Goal: Check status: Check status

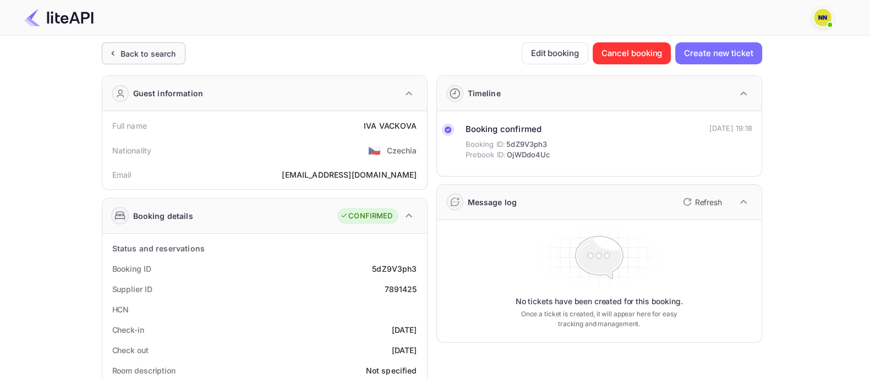
click at [151, 48] on div "Back to search" at bounding box center [149, 54] width 56 height 12
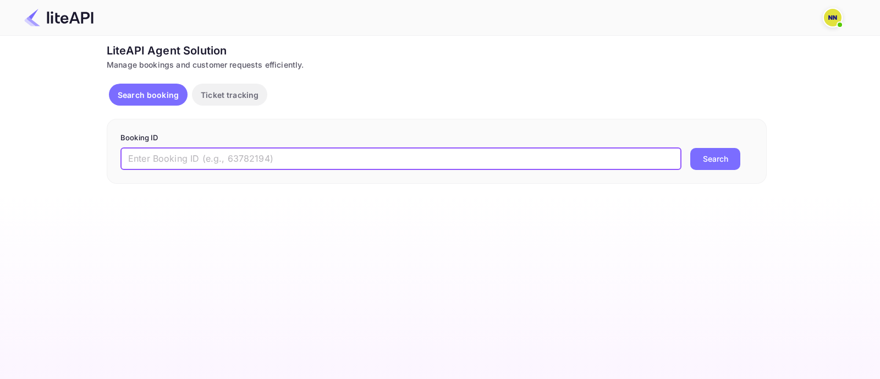
click at [165, 158] on input "text" at bounding box center [401, 159] width 561 height 22
paste input "6329019"
click at [710, 163] on button "Search" at bounding box center [716, 159] width 50 height 22
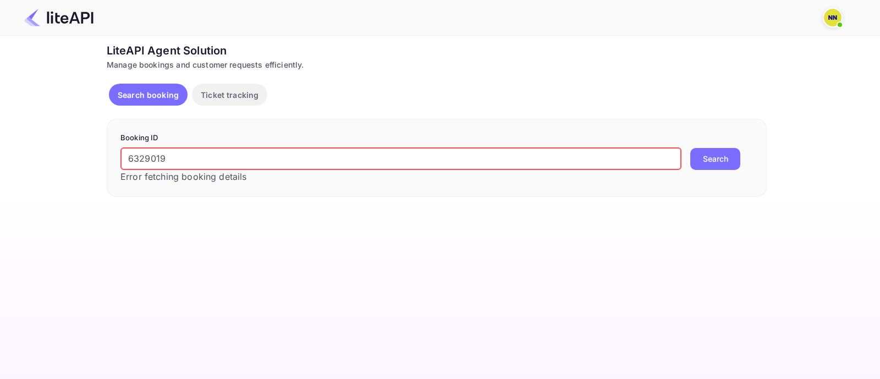
click at [286, 158] on input "6329019" at bounding box center [401, 159] width 561 height 22
click at [286, 160] on input "6329019" at bounding box center [401, 159] width 561 height 22
paste input "7728962"
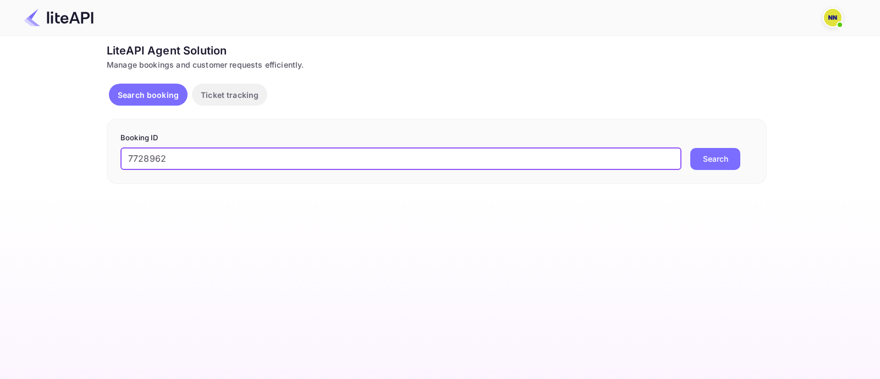
type input "7728962"
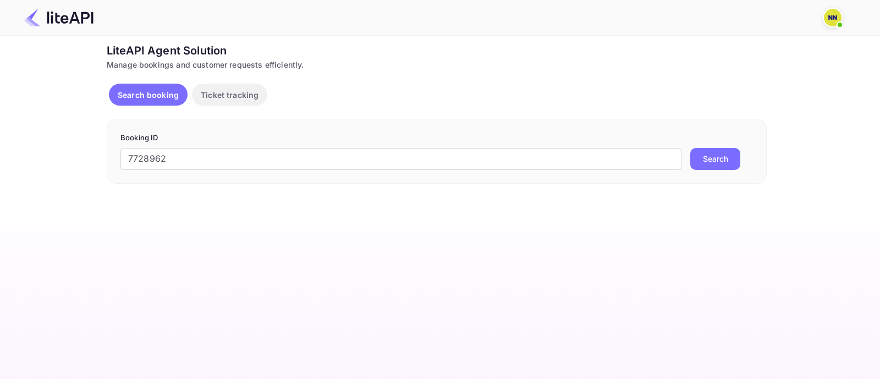
click at [710, 161] on button "Search" at bounding box center [716, 159] width 50 height 22
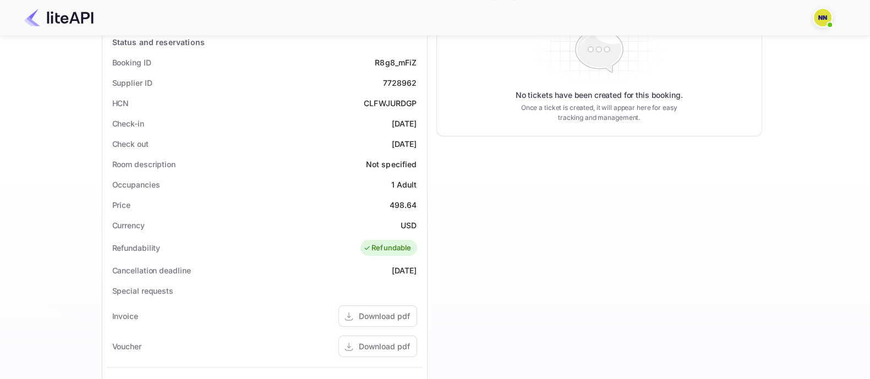
scroll to position [137, 0]
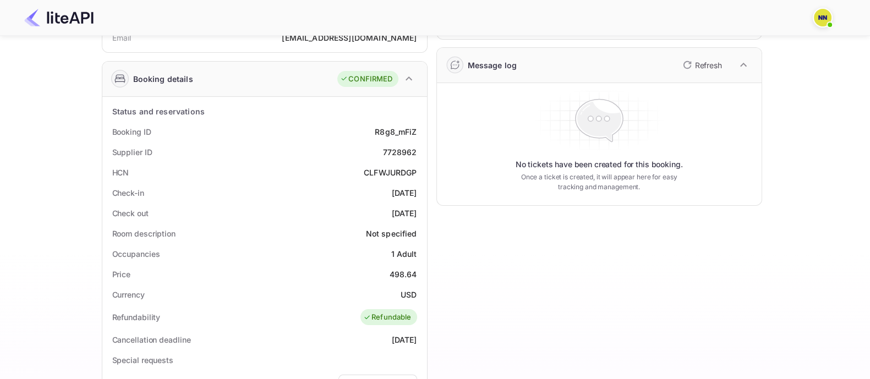
click at [402, 150] on div "7728962" at bounding box center [399, 152] width 34 height 12
click at [397, 175] on div "CLFWJURDGP" at bounding box center [390, 173] width 53 height 12
copy div "CLFWJURDGP"
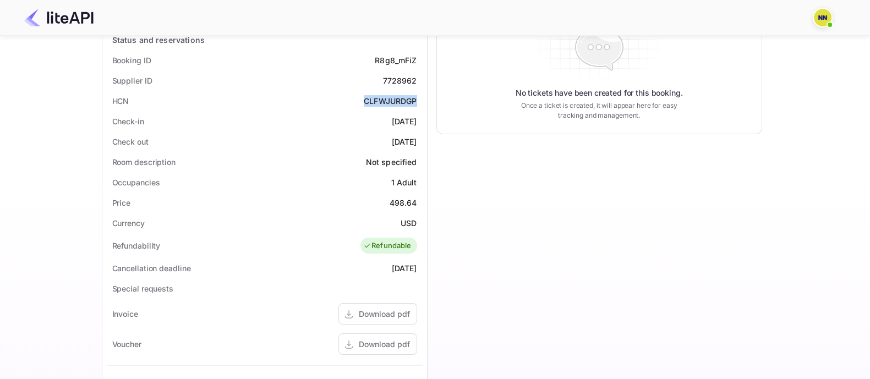
scroll to position [275, 0]
